Goal: Task Accomplishment & Management: Use online tool/utility

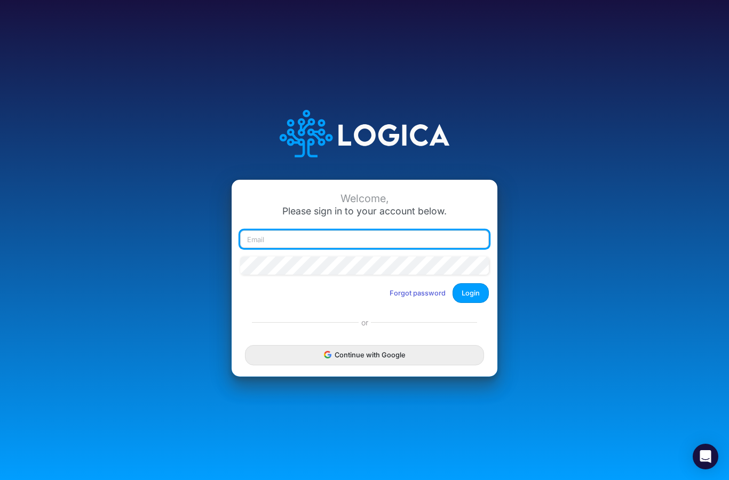
click at [390, 249] on input "email" at bounding box center [364, 239] width 249 height 18
type input "disohrtedvintage@gmail.com"
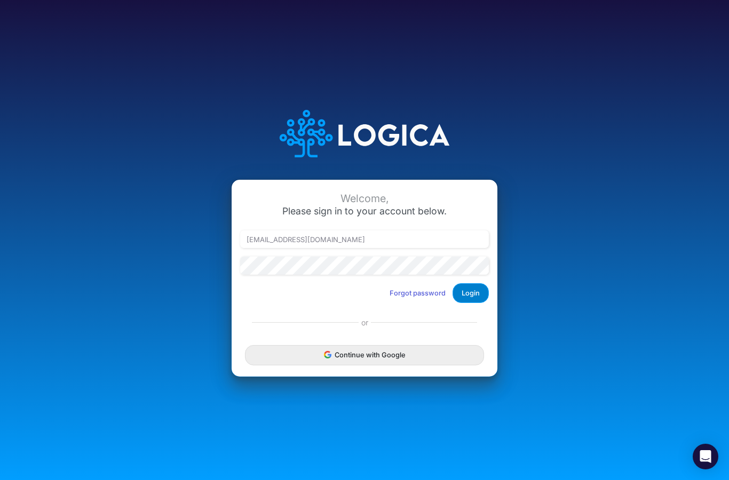
click at [474, 303] on button "Login" at bounding box center [470, 293] width 36 height 20
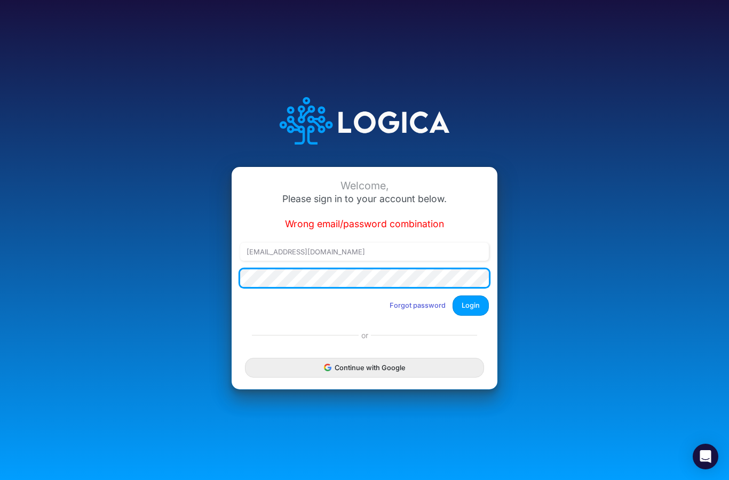
click at [470, 315] on button "Login" at bounding box center [470, 305] width 36 height 20
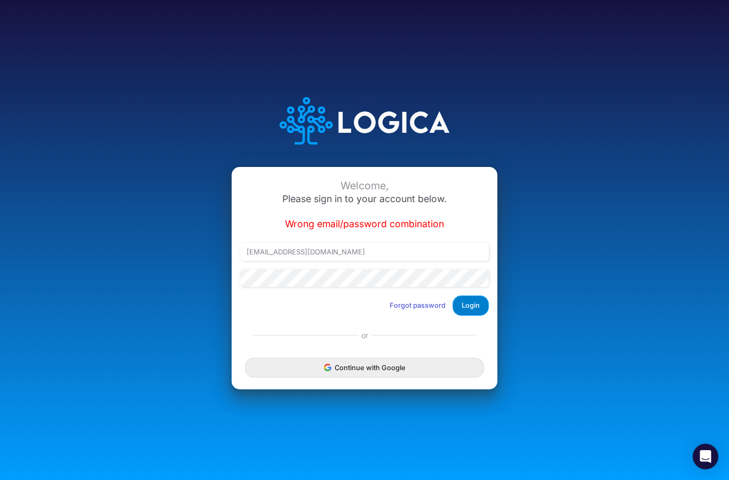
click at [478, 315] on button "Login" at bounding box center [470, 305] width 36 height 20
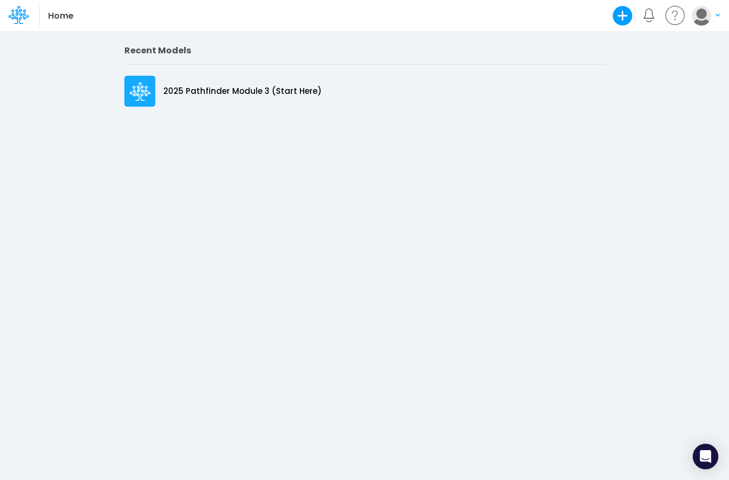
click at [678, 251] on div "Recent Models 2025 Pathfinder Module 3 (Start Here)" at bounding box center [364, 252] width 729 height 456
drag, startPoint x: 678, startPoint y: 251, endPoint x: 161, endPoint y: 367, distance: 529.8
click at [627, 21] on icon "button" at bounding box center [621, 15] width 19 height 19
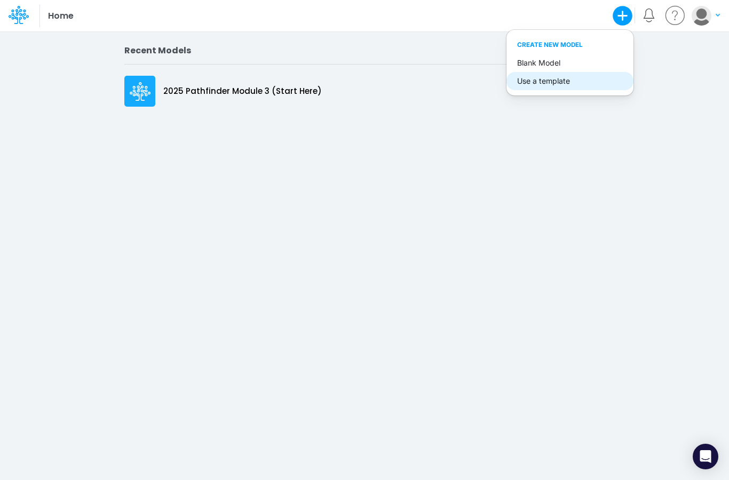
click at [552, 82] on button "Use a template" at bounding box center [569, 81] width 127 height 18
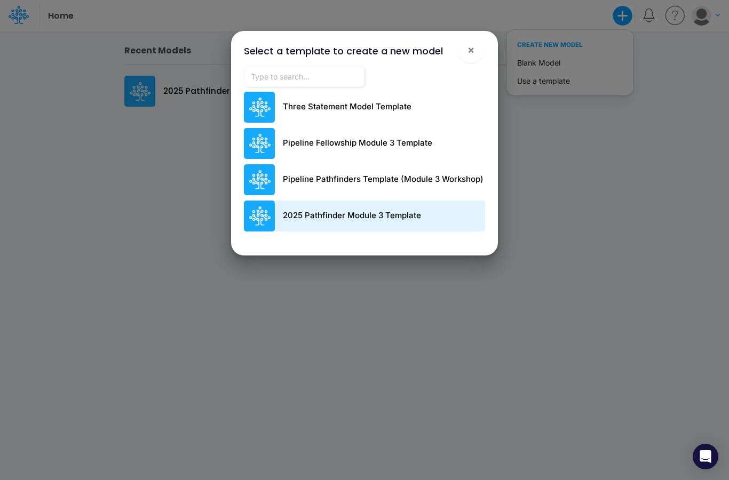
click at [362, 218] on p "2025 Pathfinder Module 3 Template" at bounding box center [352, 216] width 138 height 12
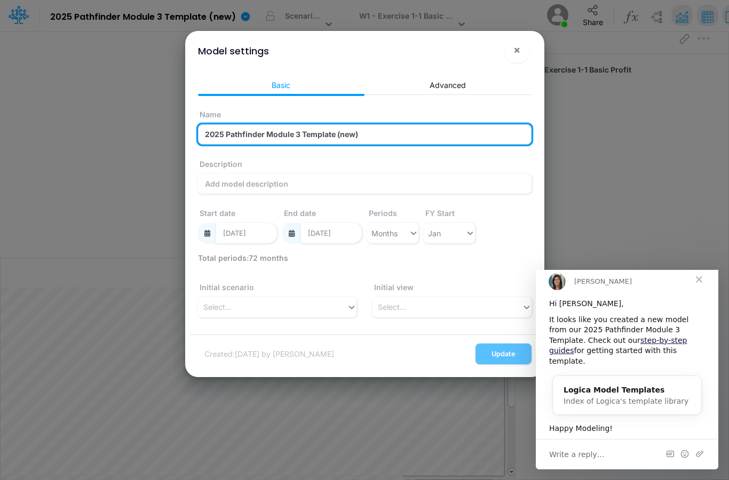
click at [260, 141] on input "2025 Pathfinder Module 3 Template (new)" at bounding box center [364, 134] width 333 height 20
drag, startPoint x: 380, startPoint y: 130, endPoint x: 268, endPoint y: 127, distance: 112.6
click at [268, 127] on input "Diso2025 Pathfinder Module 3 Template (new)" at bounding box center [364, 134] width 333 height 20
type input "Disohrted Vintage"
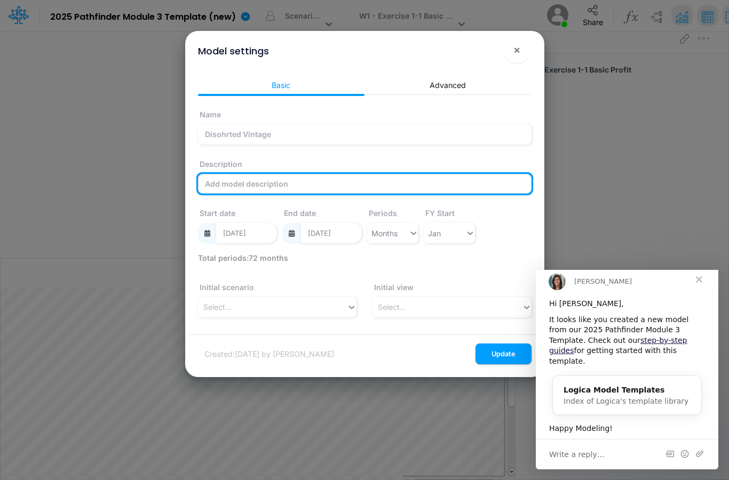
click at [268, 183] on input "Description" at bounding box center [364, 184] width 333 height 20
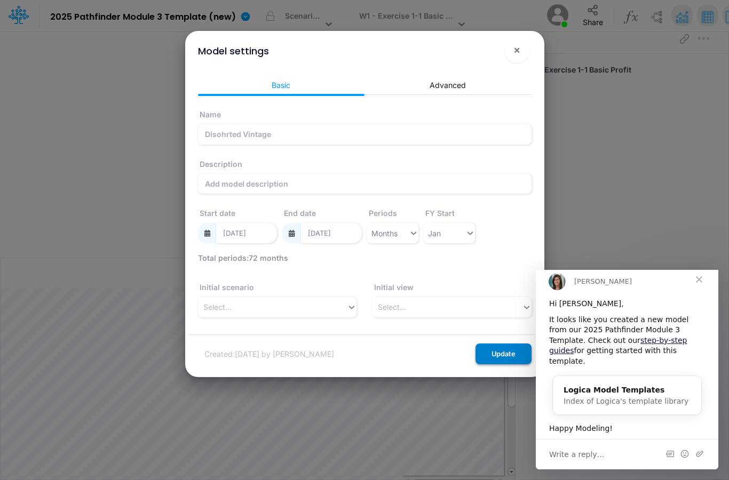
click at [0, 0] on html "Model 2025 Pathfinder Module 3 Template (new) Edit model settings Duplicate Imp…" at bounding box center [364, 240] width 729 height 480
click at [495, 355] on button "Update" at bounding box center [503, 353] width 56 height 21
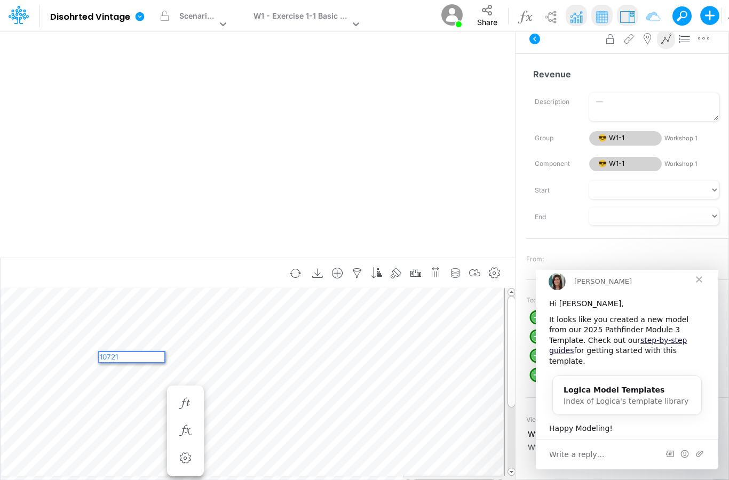
type textarea "107216"
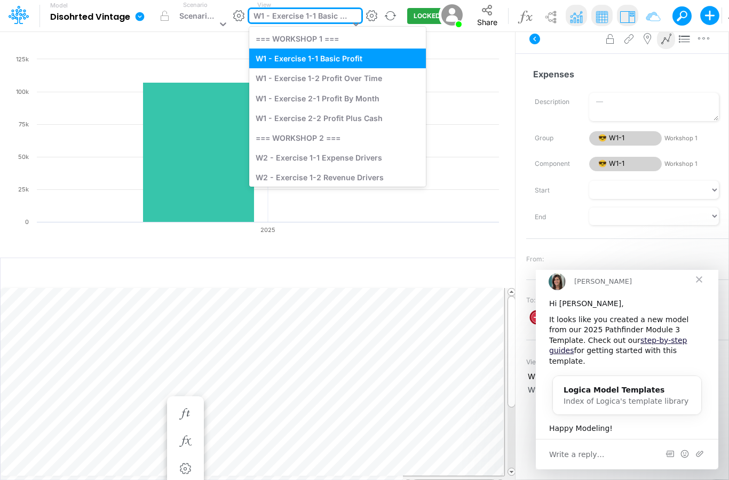
drag, startPoint x: 354, startPoint y: 26, endPoint x: 366, endPoint y: 19, distance: 14.1
click at [356, 25] on icon at bounding box center [355, 24] width 11 height 11
drag, startPoint x: 339, startPoint y: 83, endPoint x: 345, endPoint y: 79, distance: 7.3
click at [345, 79] on div "W1 - Exercise 1-2 Profit Over Time" at bounding box center [337, 78] width 177 height 20
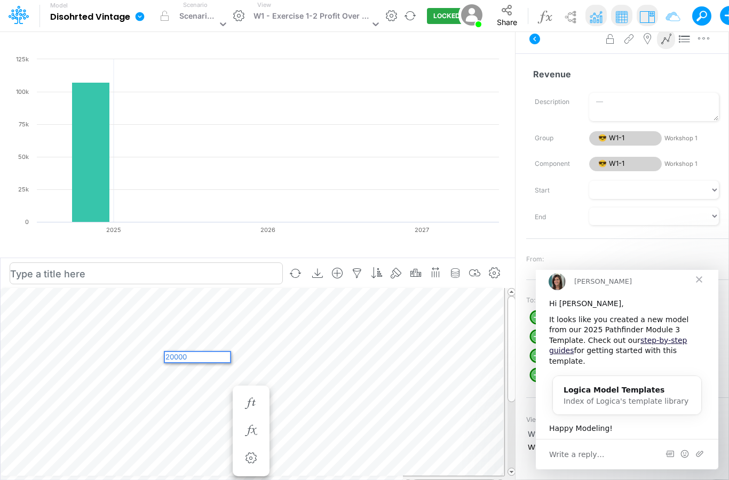
type textarea "200000"
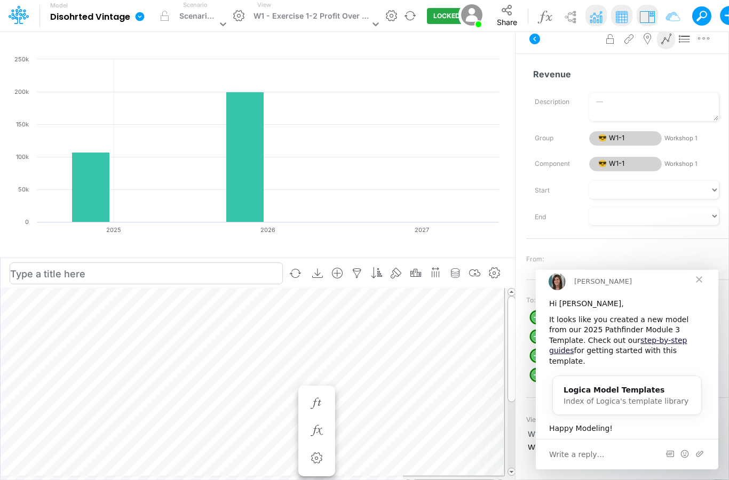
type textarea "2"
type textarea "300000"
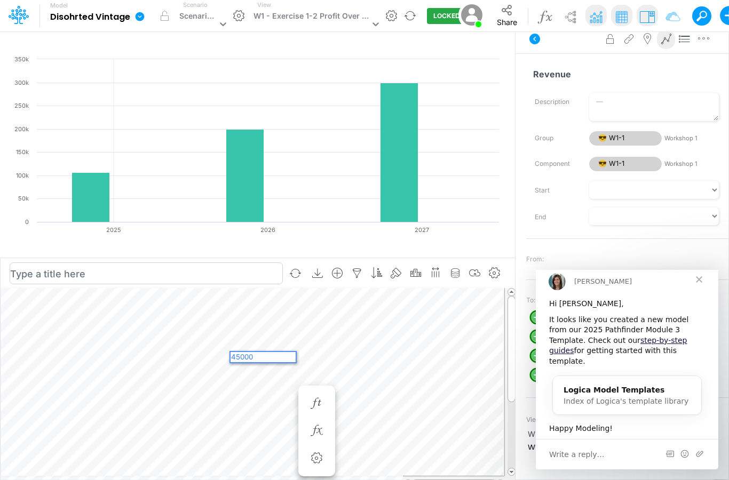
type textarea "450000"
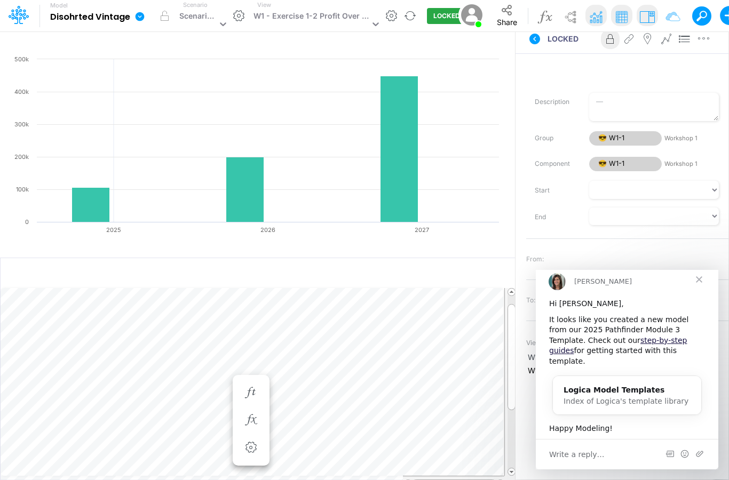
click at [0, 0] on html "Model Disohrted Vintage Edit model settings Duplicate Import QuickBooks QuickBo…" at bounding box center [364, 240] width 729 height 480
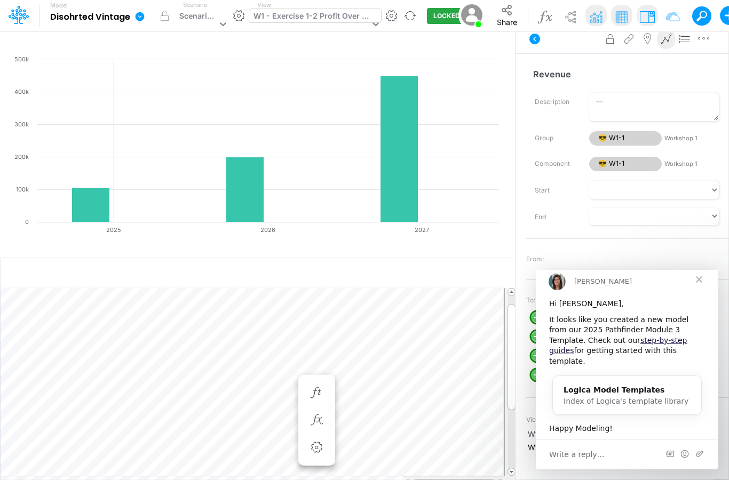
click at [372, 24] on icon at bounding box center [375, 24] width 11 height 11
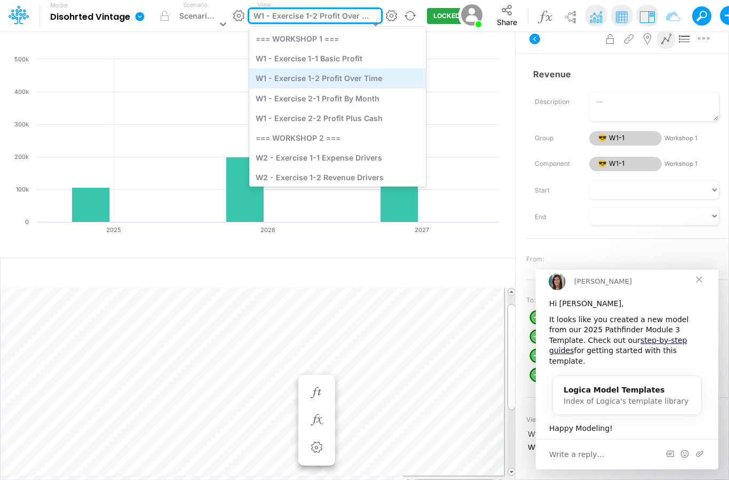
click at [356, 75] on div "W1 - Exercise 1-2 Profit Over Time" at bounding box center [337, 78] width 177 height 20
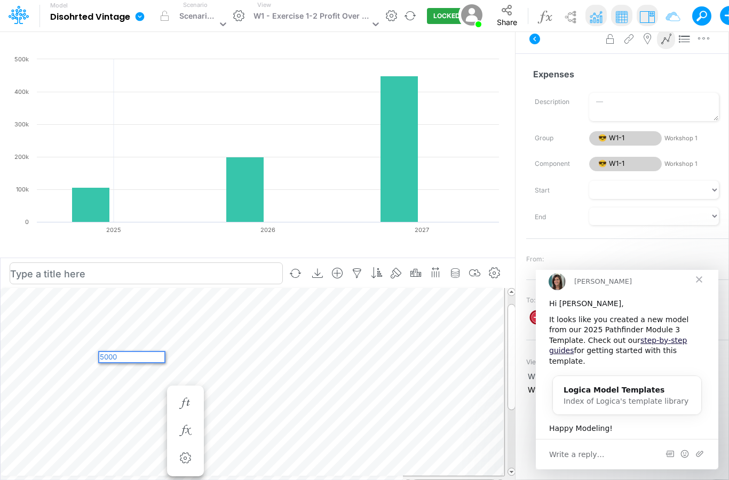
type textarea "50000"
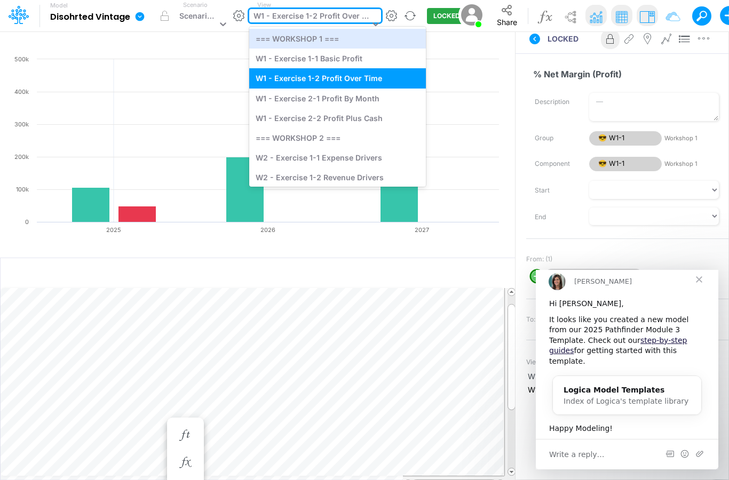
click at [372, 24] on icon at bounding box center [375, 24] width 11 height 11
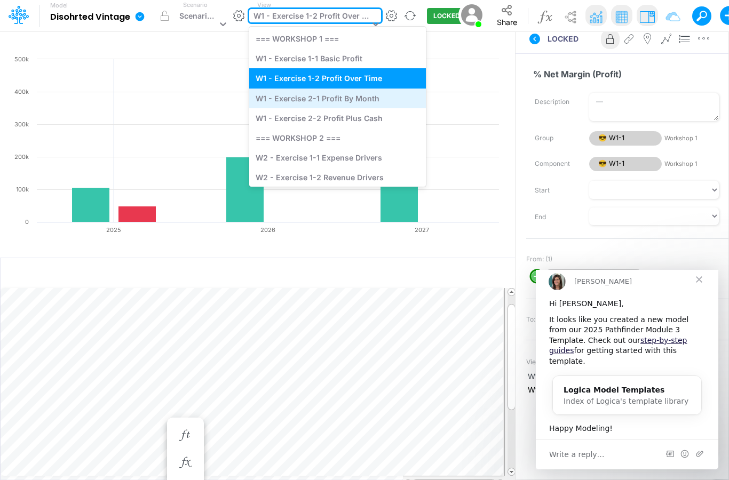
click at [347, 98] on div "W1 - Exercise 2-1 Profit By Month" at bounding box center [337, 99] width 177 height 20
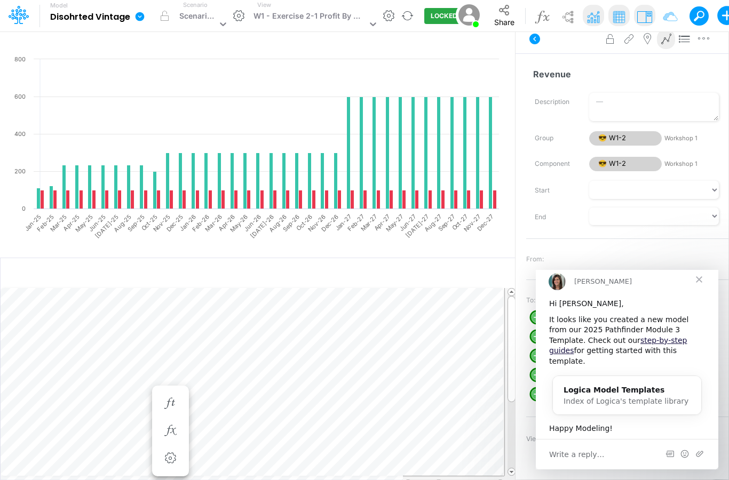
click at [185, 384] on body "Model Disohrted Vintage Edit model settings Duplicate Import QuickBooks QuickBo…" at bounding box center [364, 240] width 729 height 480
click at [172, 402] on icon "button" at bounding box center [170, 403] width 16 height 11
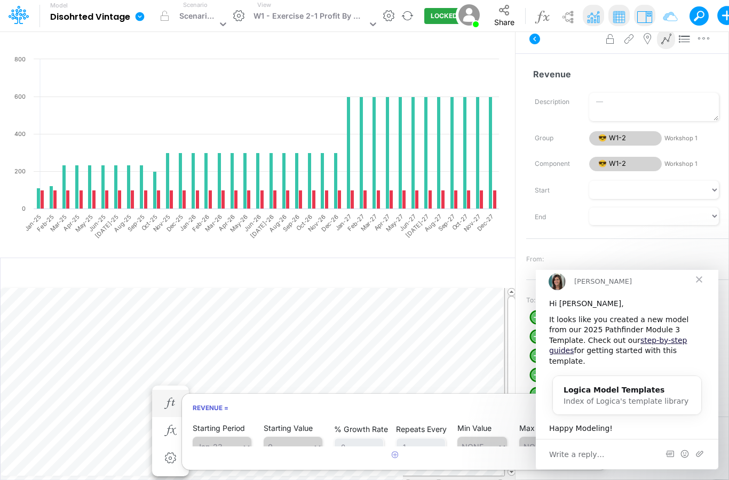
scroll to position [43, 0]
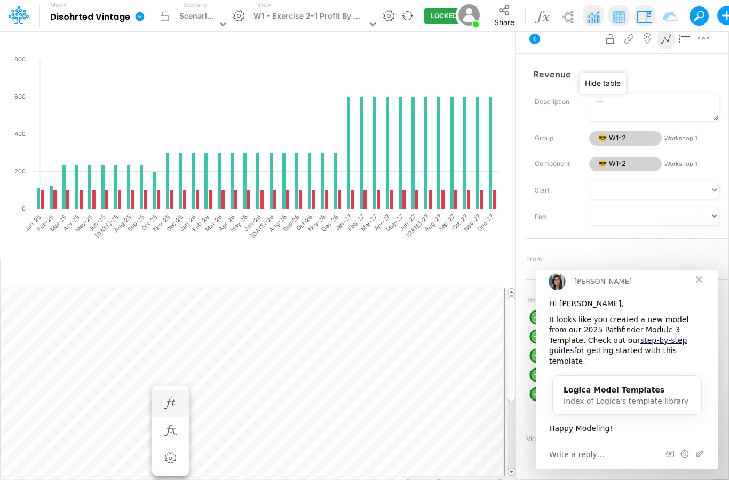
click at [589, 21] on img at bounding box center [592, 16] width 19 height 19
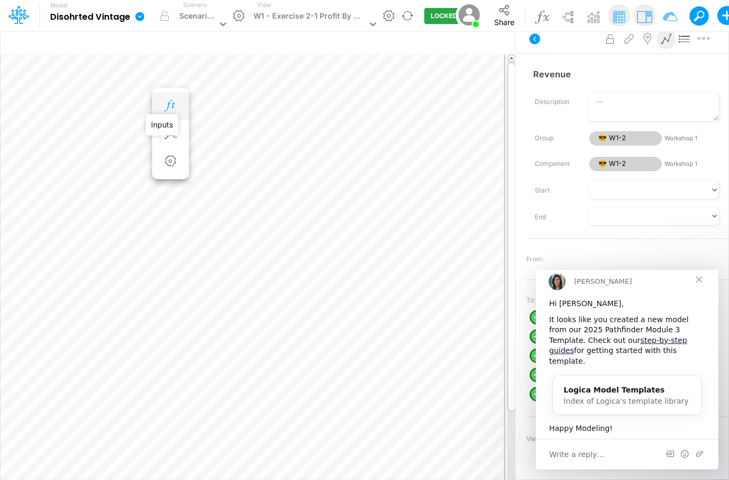
click at [173, 100] on icon "button" at bounding box center [170, 105] width 16 height 11
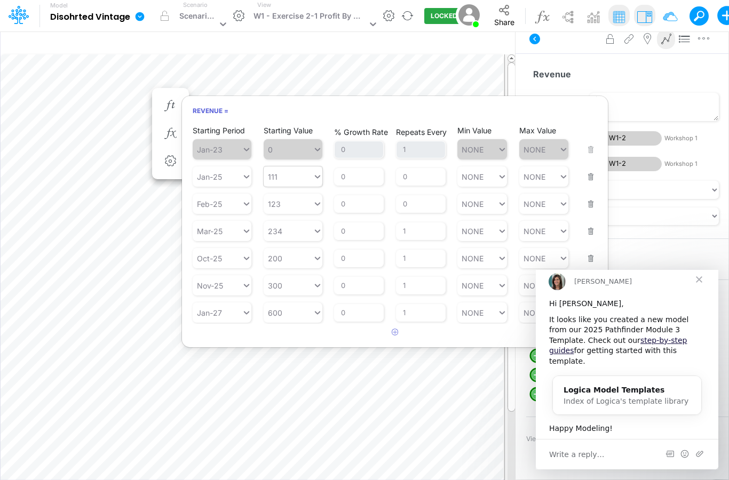
type input "111"
click at [282, 169] on div "111 111" at bounding box center [287, 176] width 49 height 15
click at [698, 292] on span "Close" at bounding box center [698, 279] width 38 height 38
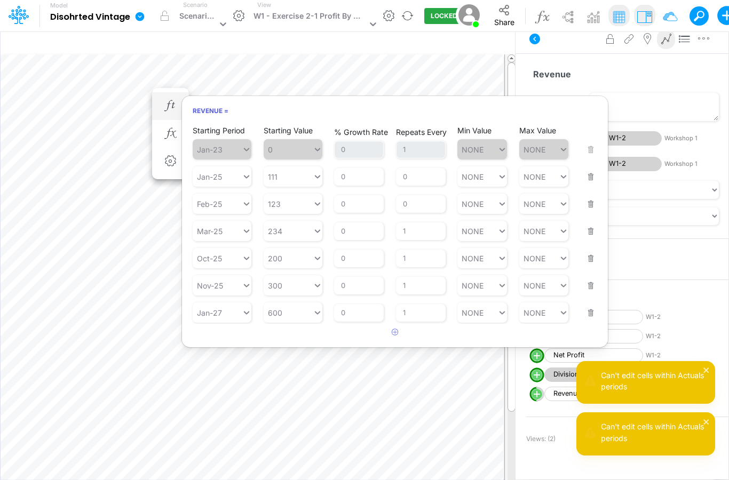
click at [590, 292] on button "button" at bounding box center [587, 306] width 14 height 29
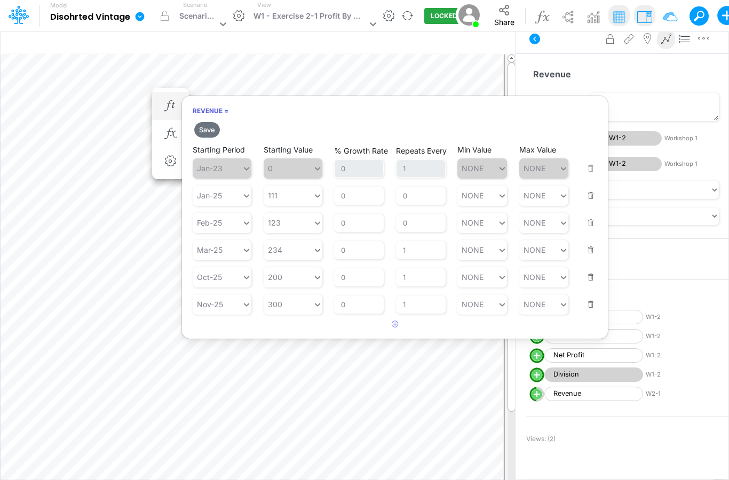
click at [591, 283] on button "button" at bounding box center [587, 297] width 14 height 29
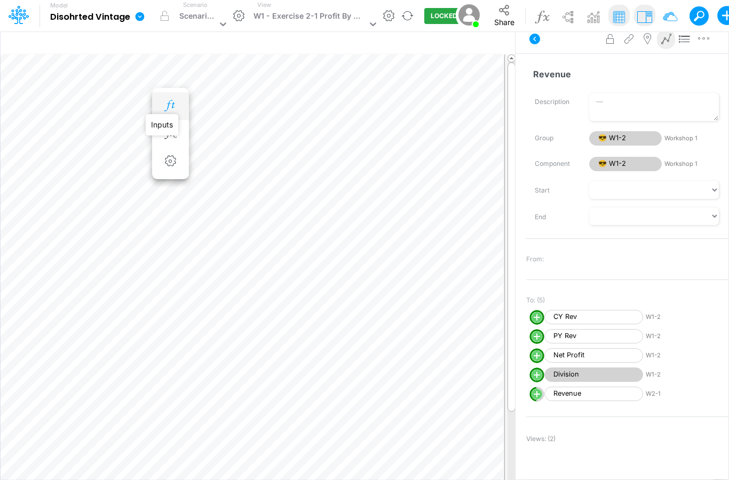
click at [175, 100] on icon "button" at bounding box center [170, 105] width 16 height 11
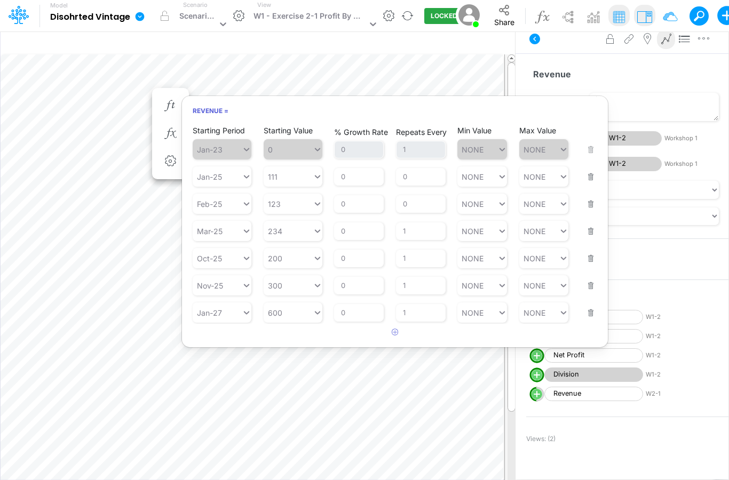
click at [298, 180] on div "Starting Value 123" at bounding box center [292, 197] width 59 height 34
click at [589, 292] on button "button" at bounding box center [587, 306] width 14 height 29
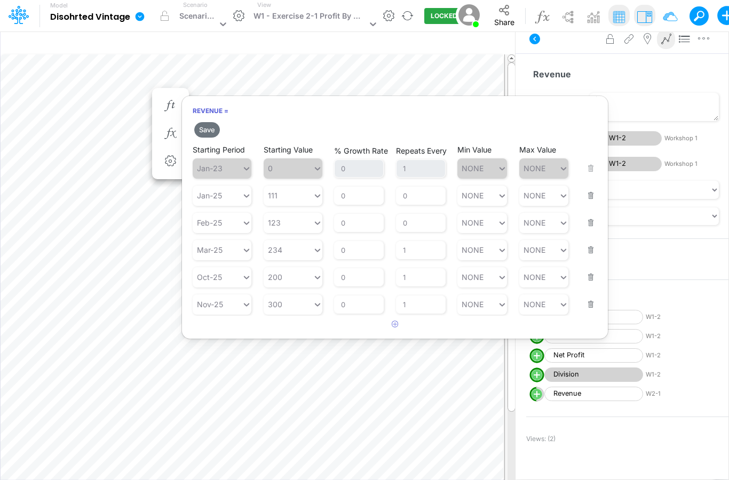
click at [587, 283] on button "button" at bounding box center [587, 297] width 14 height 29
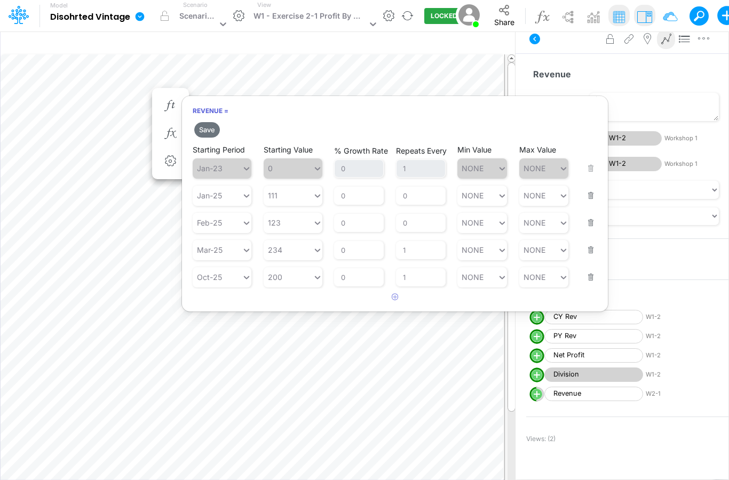
click at [589, 256] on button "button" at bounding box center [587, 270] width 14 height 29
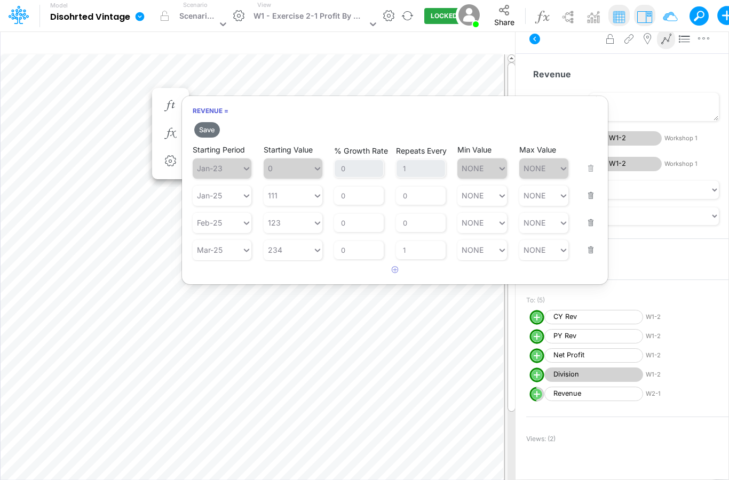
click at [587, 229] on button "button" at bounding box center [587, 243] width 14 height 29
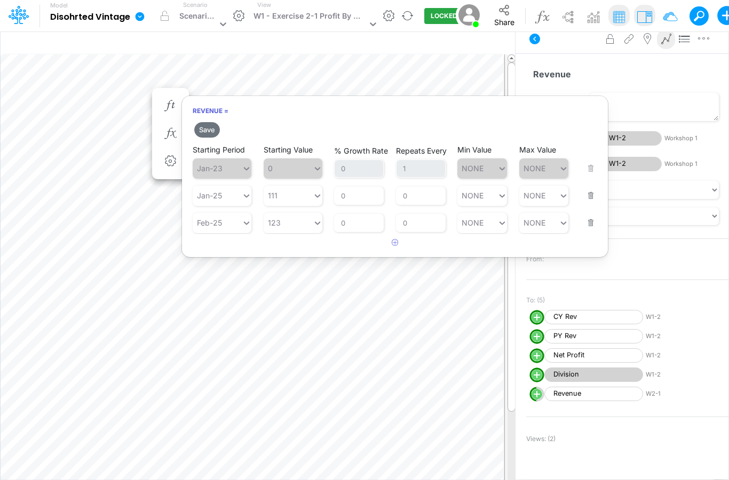
click at [589, 202] on button "button" at bounding box center [587, 216] width 14 height 29
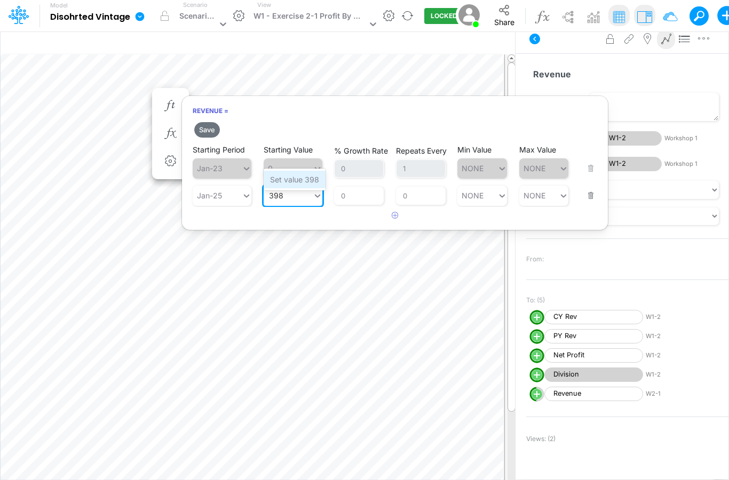
click at [289, 179] on div "Set value 398" at bounding box center [294, 180] width 62 height 18
type input "398"
click at [201, 122] on button "Save" at bounding box center [207, 129] width 26 height 15
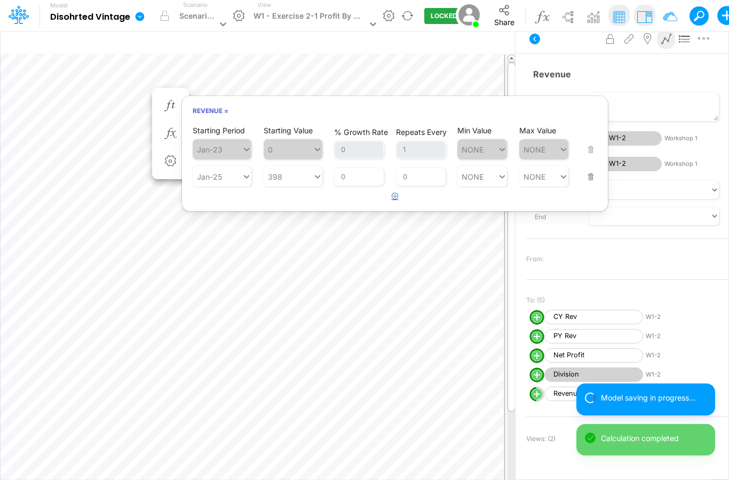
click at [392, 193] on icon "button" at bounding box center [394, 196] width 7 height 7
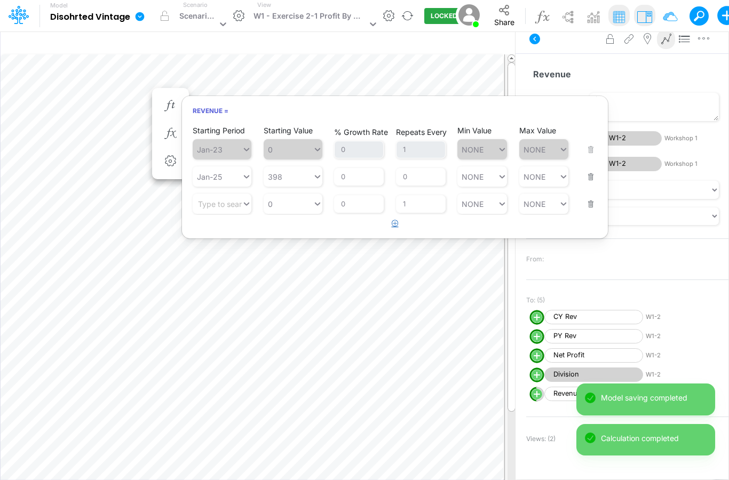
click at [399, 215] on button "button" at bounding box center [395, 224] width 21 height 18
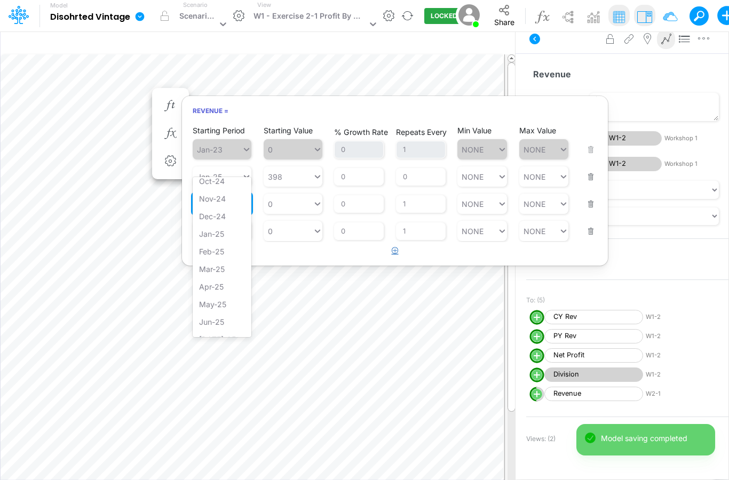
scroll to position [399, 0]
click at [210, 255] on div "Feb-25" at bounding box center [222, 247] width 59 height 18
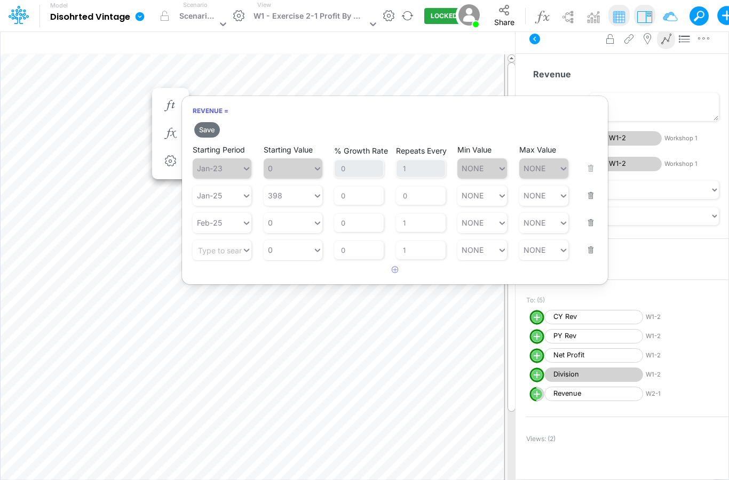
click at [303, 172] on div "Starting Value 398" at bounding box center [292, 189] width 59 height 34
click at [214, 158] on span "Jan-23" at bounding box center [222, 168] width 59 height 20
click at [298, 172] on div "Starting Value 398" at bounding box center [292, 189] width 59 height 34
click at [295, 199] on div "Starting Value 0" at bounding box center [292, 216] width 59 height 34
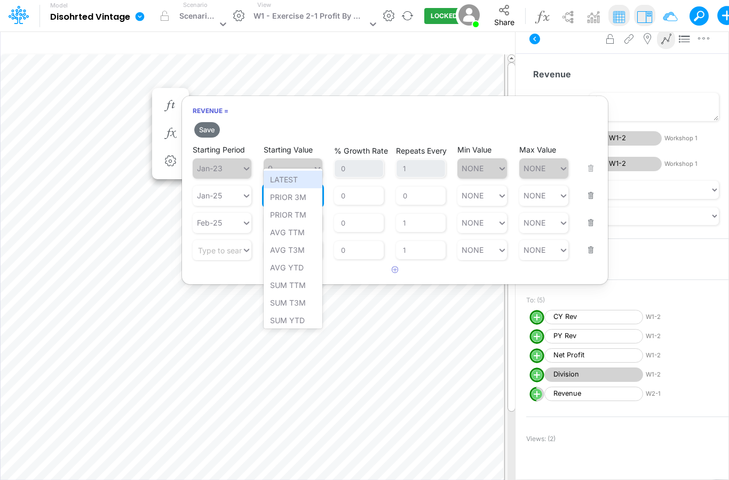
type input "2"
click at [288, 158] on span "0" at bounding box center [292, 168] width 59 height 20
click at [287, 199] on div "Starting Value 0" at bounding box center [292, 216] width 59 height 34
type input "2"
type input "398"
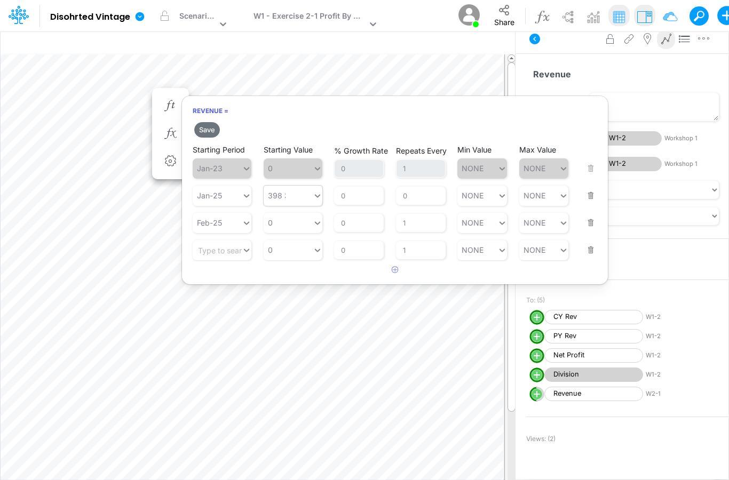
click at [287, 188] on div "398 398" at bounding box center [287, 195] width 49 height 15
type input "434000"
click at [281, 215] on div "0 0" at bounding box center [287, 222] width 49 height 15
type input "343434"
click at [290, 199] on div "Starting Value 343434" at bounding box center [292, 216] width 59 height 34
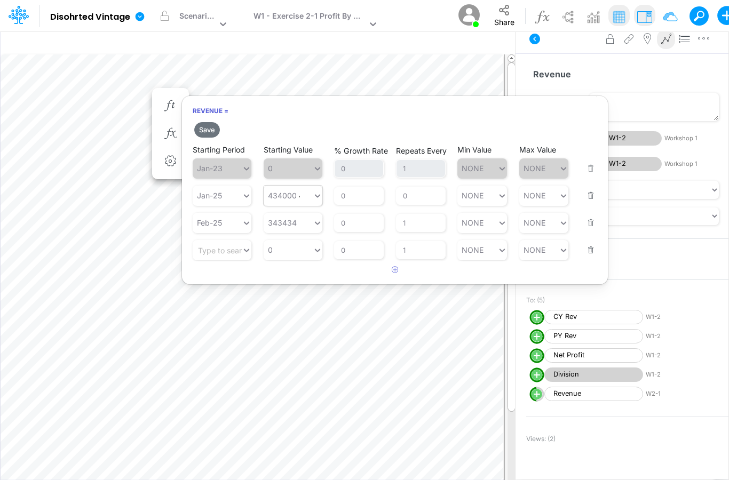
click at [299, 191] on input "434000" at bounding box center [299, 195] width 1 height 9
type input "11000"
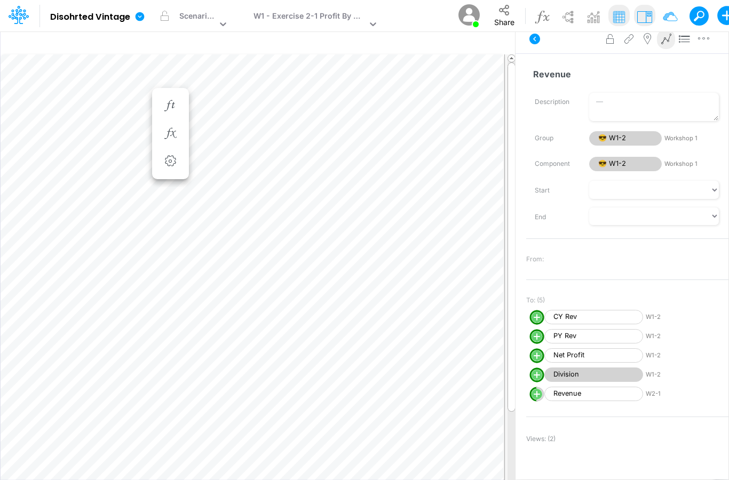
scroll to position [0, 0]
click at [170, 103] on icon "button" at bounding box center [170, 105] width 16 height 11
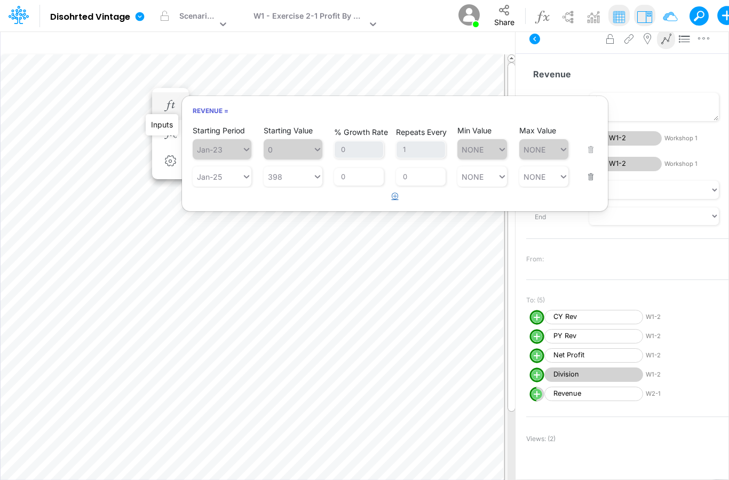
click at [396, 199] on icon "button" at bounding box center [394, 196] width 7 height 7
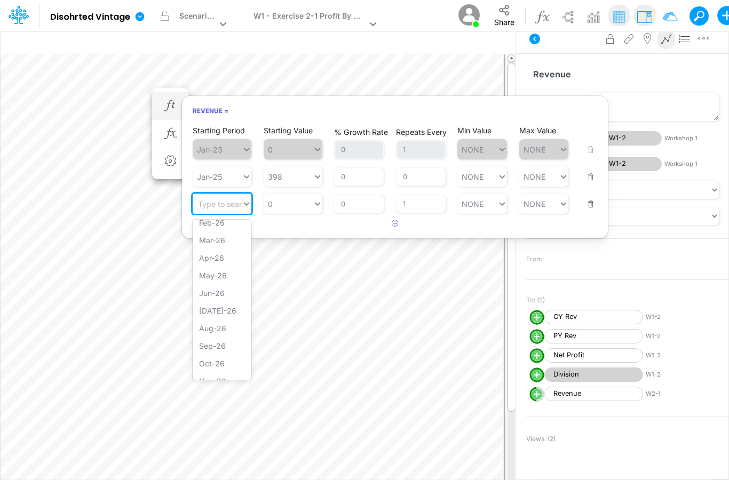
scroll to position [671, 0]
click at [213, 237] on div "Feb-26" at bounding box center [222, 228] width 59 height 18
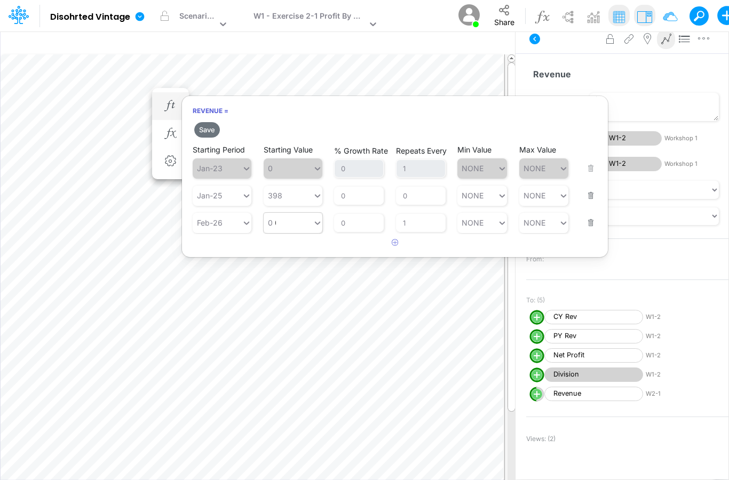
click at [279, 227] on div "0 0" at bounding box center [287, 222] width 49 height 15
type input "12404"
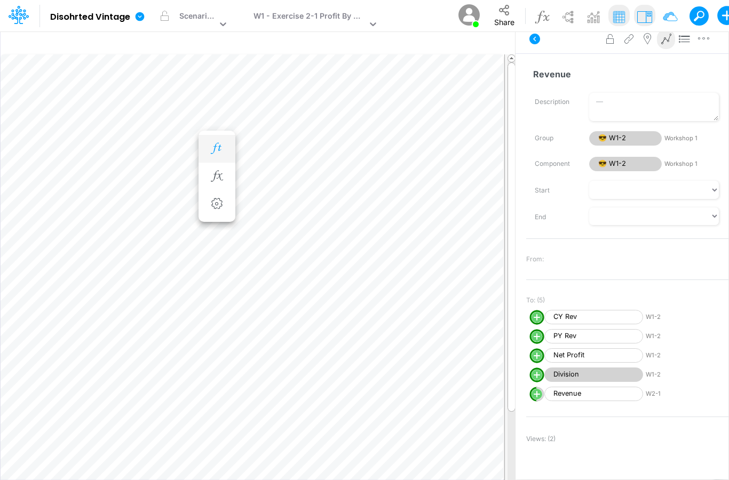
click at [221, 149] on icon "button" at bounding box center [217, 148] width 16 height 11
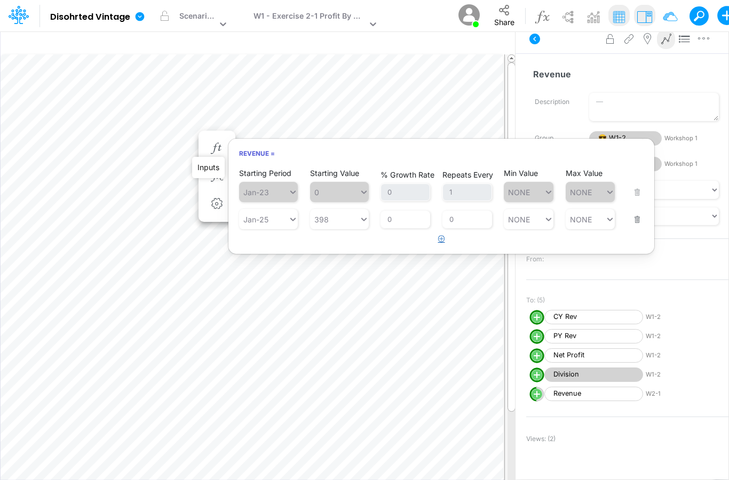
click at [442, 242] on icon "button" at bounding box center [441, 238] width 7 height 7
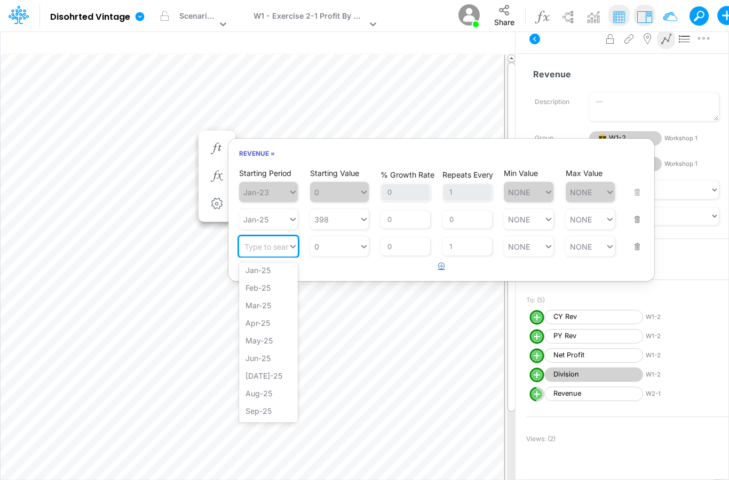
scroll to position [442, 0]
click at [269, 298] on div "Feb-25" at bounding box center [268, 290] width 59 height 18
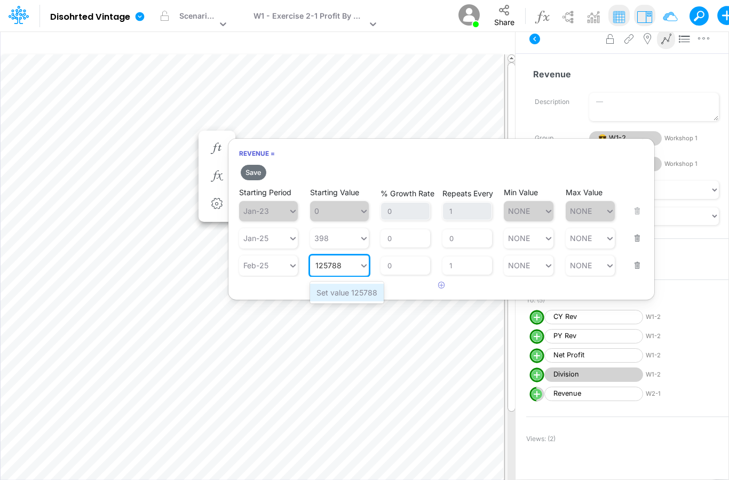
click at [339, 295] on div "Set value 125788" at bounding box center [347, 293] width 74 height 18
type input "125788"
click at [254, 172] on button "Save" at bounding box center [254, 172] width 26 height 15
